Goal: Navigation & Orientation: Find specific page/section

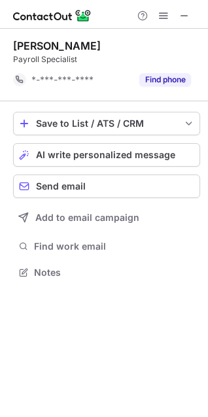
scroll to position [264, 208]
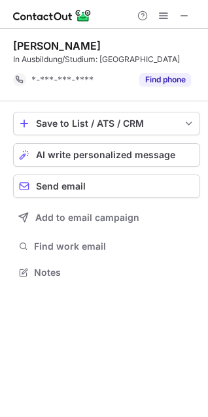
scroll to position [264, 208]
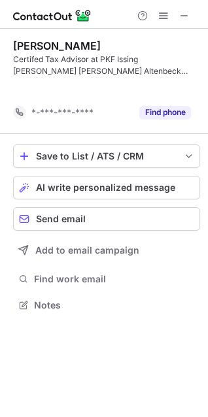
scroll to position [275, 208]
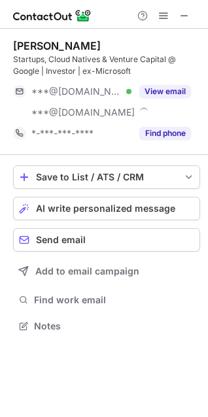
scroll to position [317, 208]
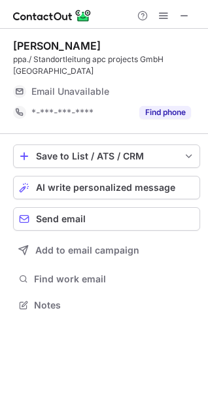
scroll to position [296, 208]
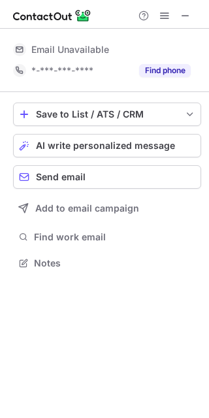
scroll to position [288, 209]
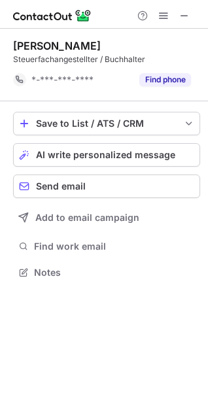
scroll to position [264, 208]
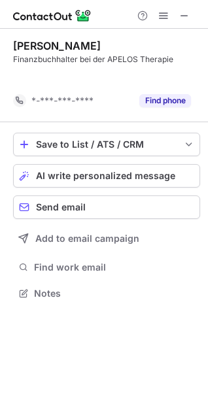
scroll to position [264, 208]
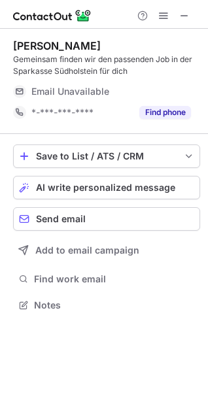
scroll to position [296, 208]
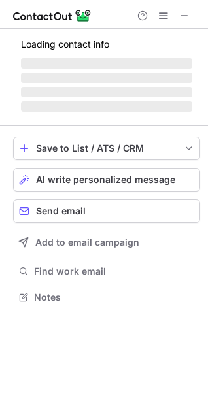
scroll to position [284, 208]
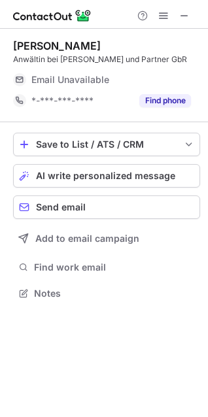
scroll to position [284, 208]
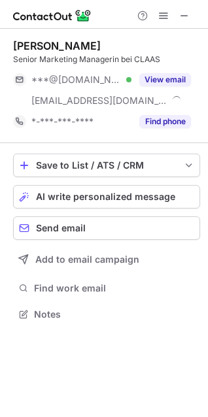
scroll to position [305, 208]
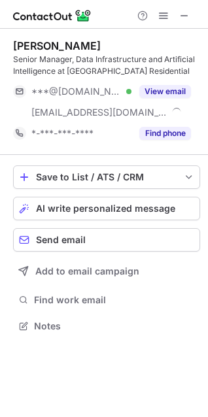
scroll to position [317, 208]
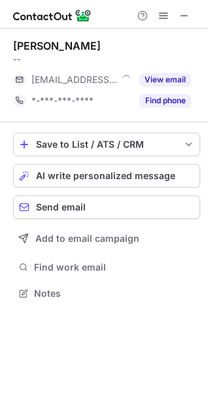
scroll to position [284, 208]
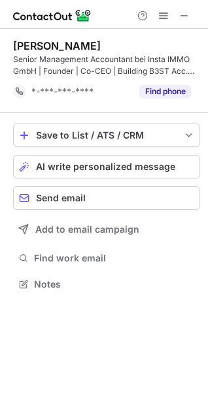
scroll to position [275, 208]
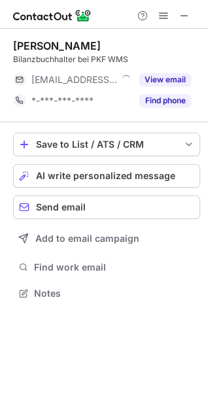
scroll to position [284, 208]
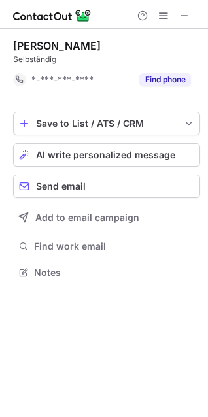
scroll to position [264, 208]
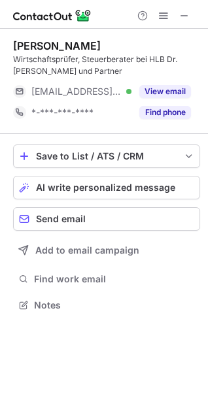
scroll to position [296, 208]
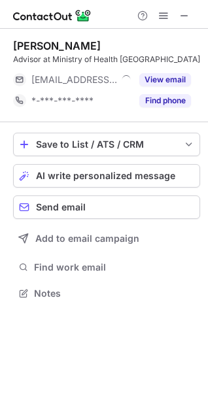
scroll to position [284, 208]
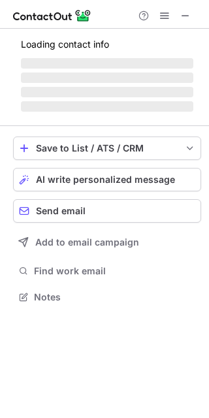
scroll to position [288, 209]
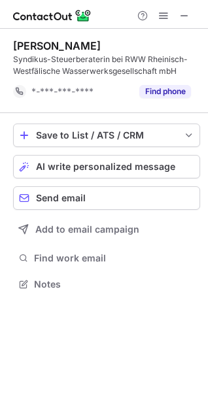
scroll to position [275, 208]
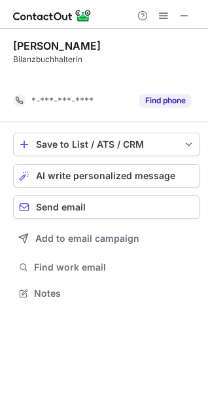
scroll to position [264, 208]
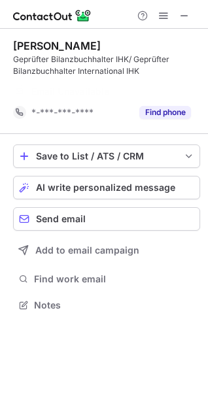
scroll to position [275, 208]
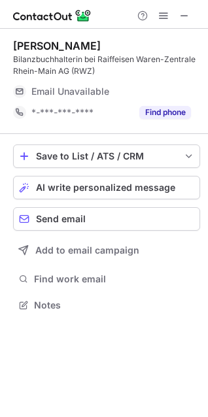
scroll to position [296, 208]
